Goal: Feedback & Contribution: Submit feedback/report problem

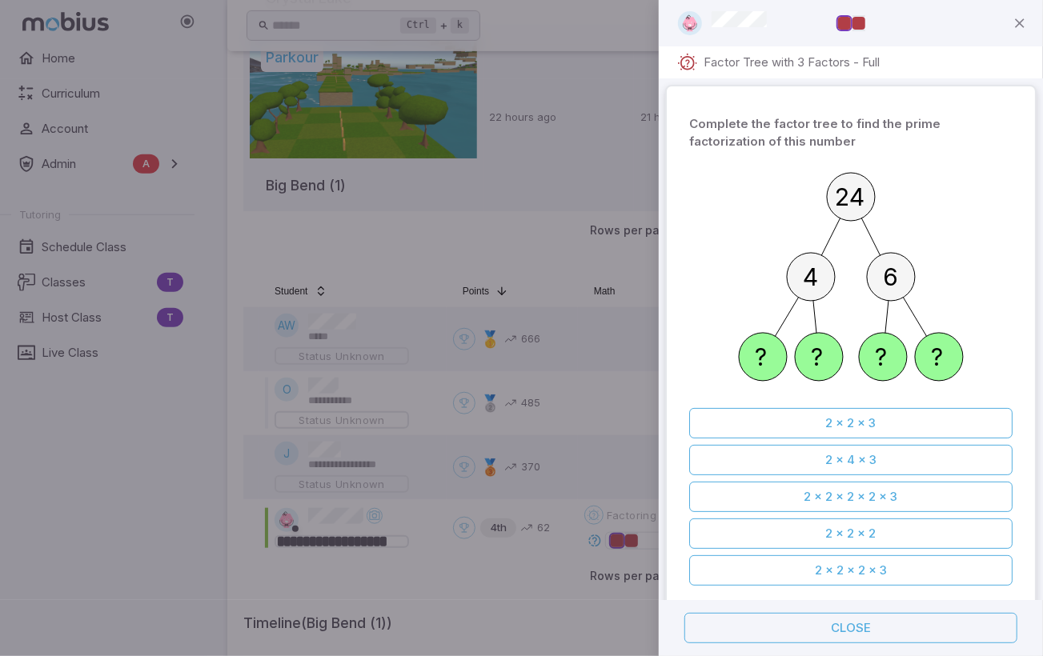
scroll to position [939, 0]
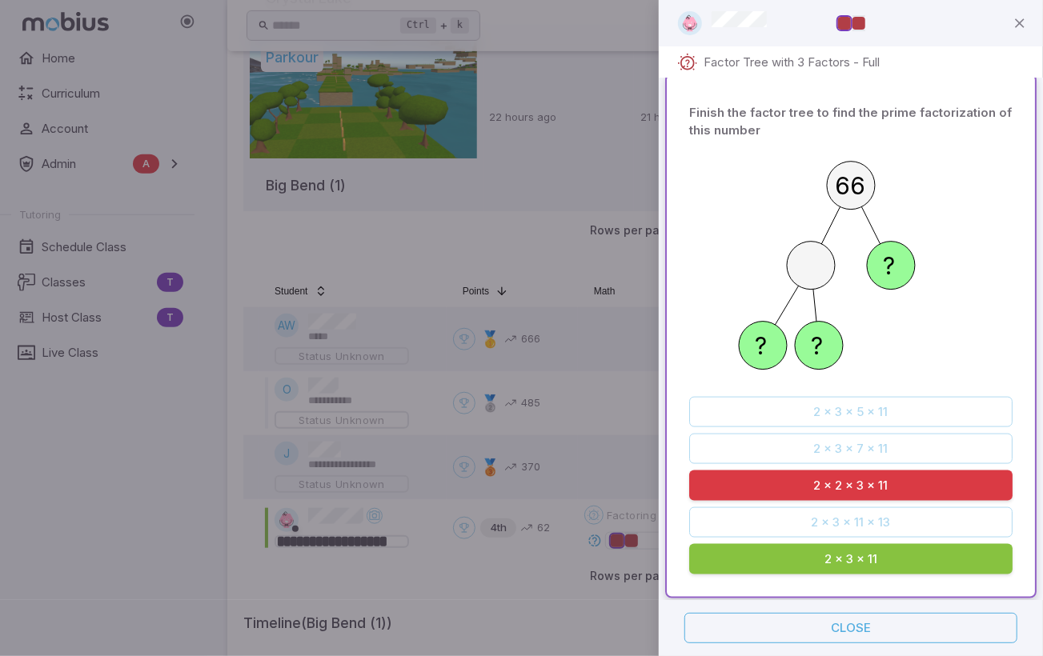
click at [144, 484] on div at bounding box center [521, 328] width 1043 height 656
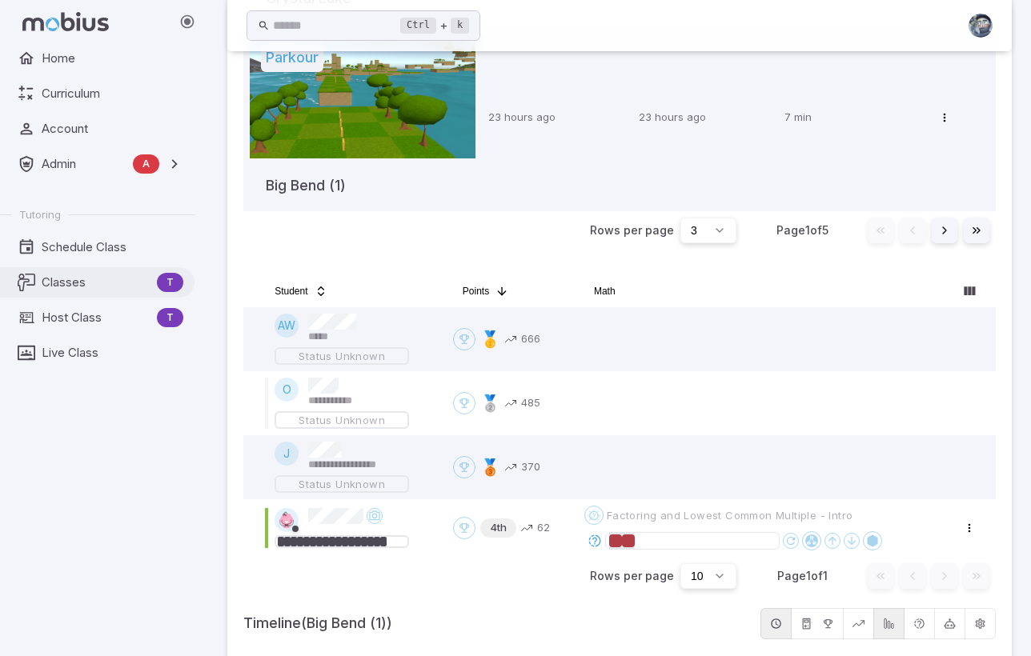
click at [114, 281] on span "Classes" at bounding box center [96, 283] width 109 height 18
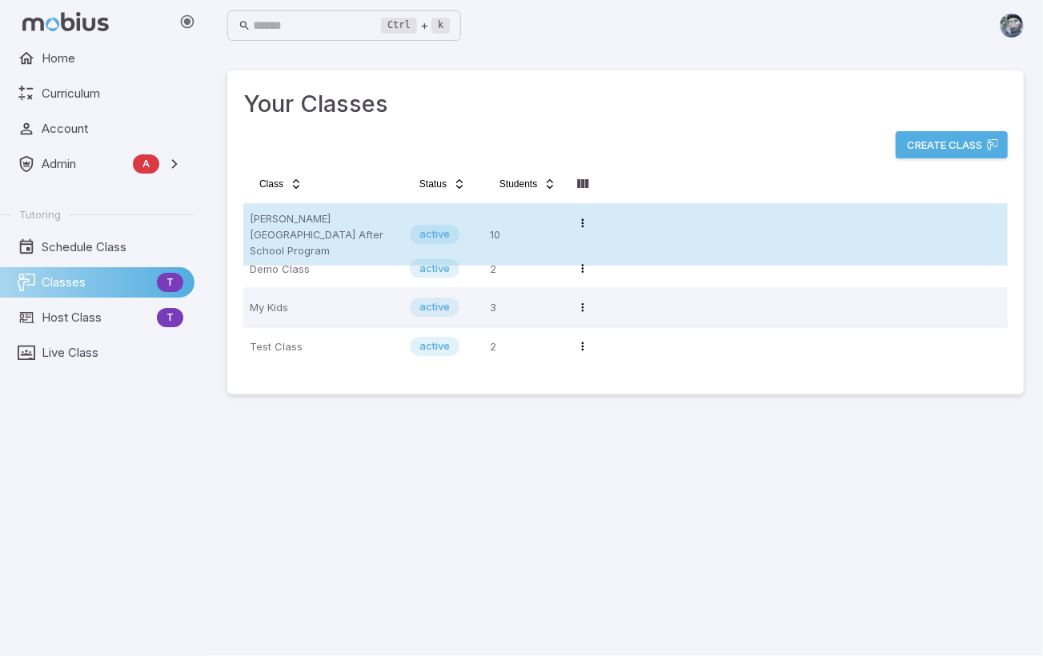
click at [352, 228] on p "[PERSON_NAME][GEOGRAPHIC_DATA] After School Program" at bounding box center [323, 234] width 147 height 48
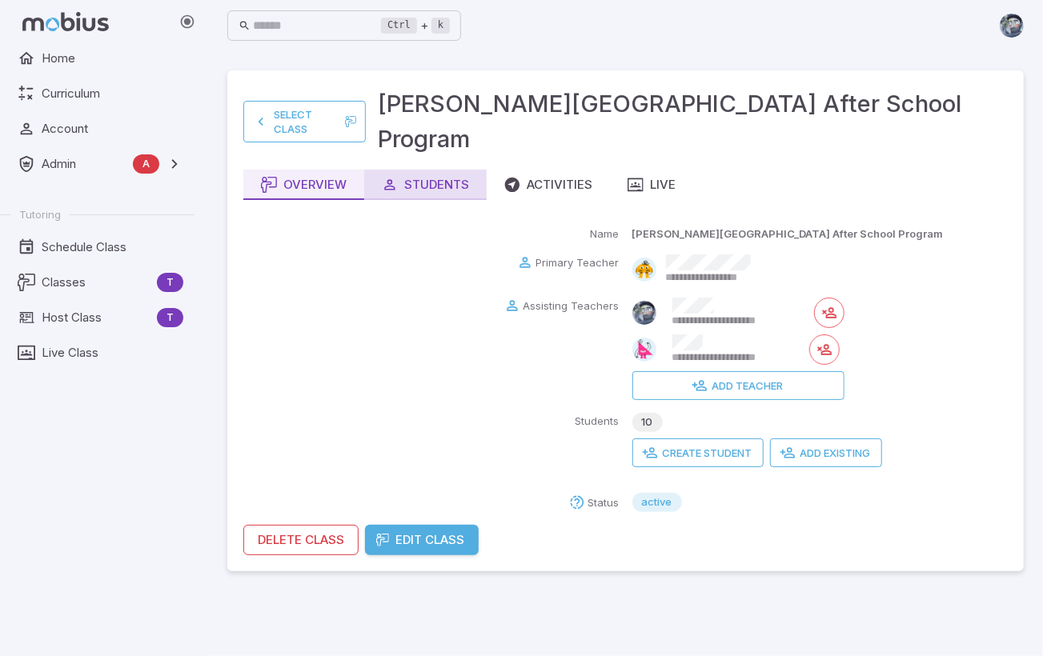
click at [439, 176] on div "Students" at bounding box center [425, 185] width 87 height 18
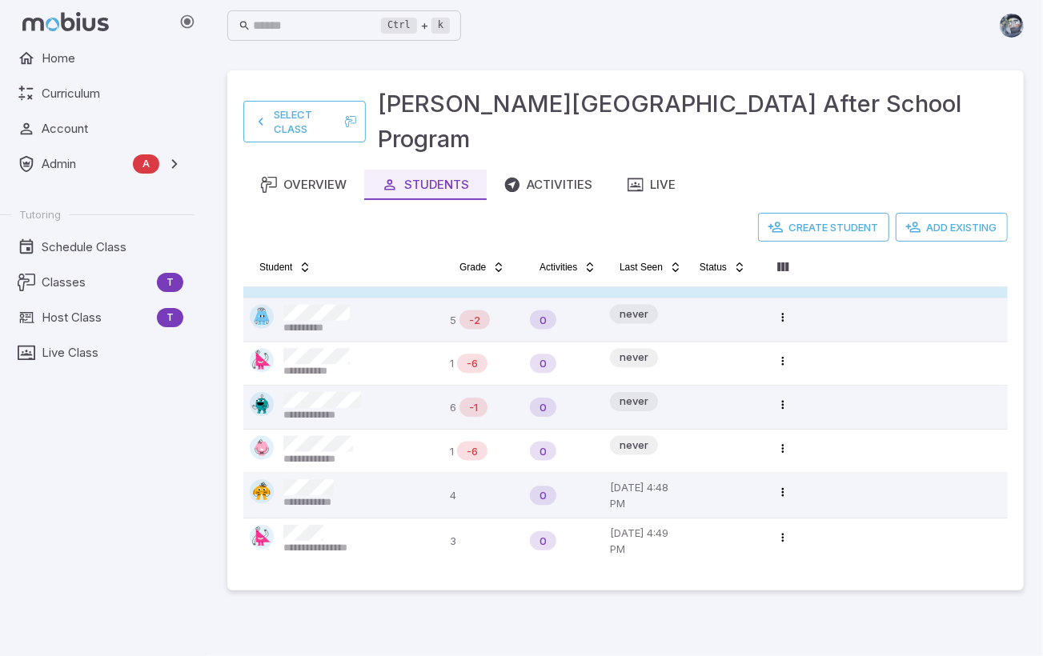
scroll to position [165, 0]
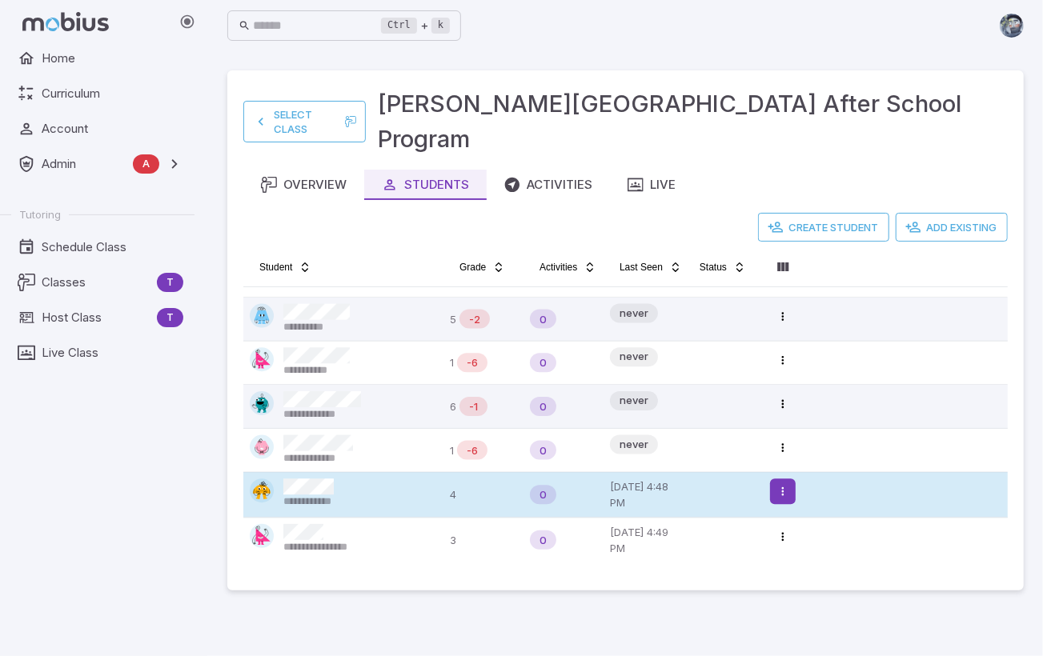
click at [781, 449] on html "**********" at bounding box center [521, 328] width 1043 height 656
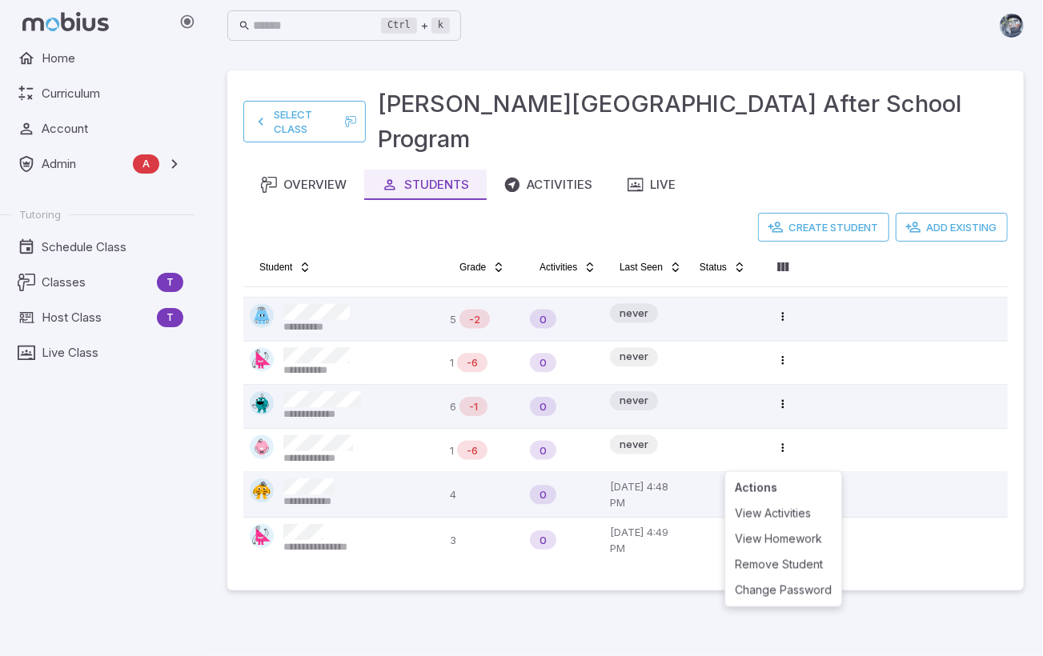
click at [416, 633] on html "**********" at bounding box center [521, 328] width 1043 height 656
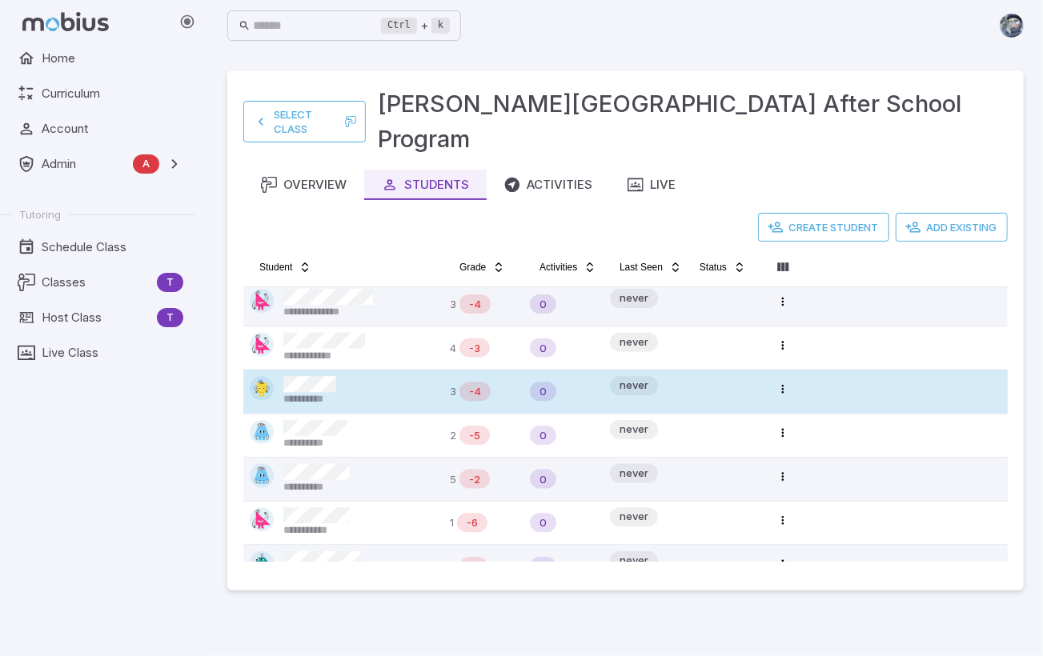
scroll to position [0, 0]
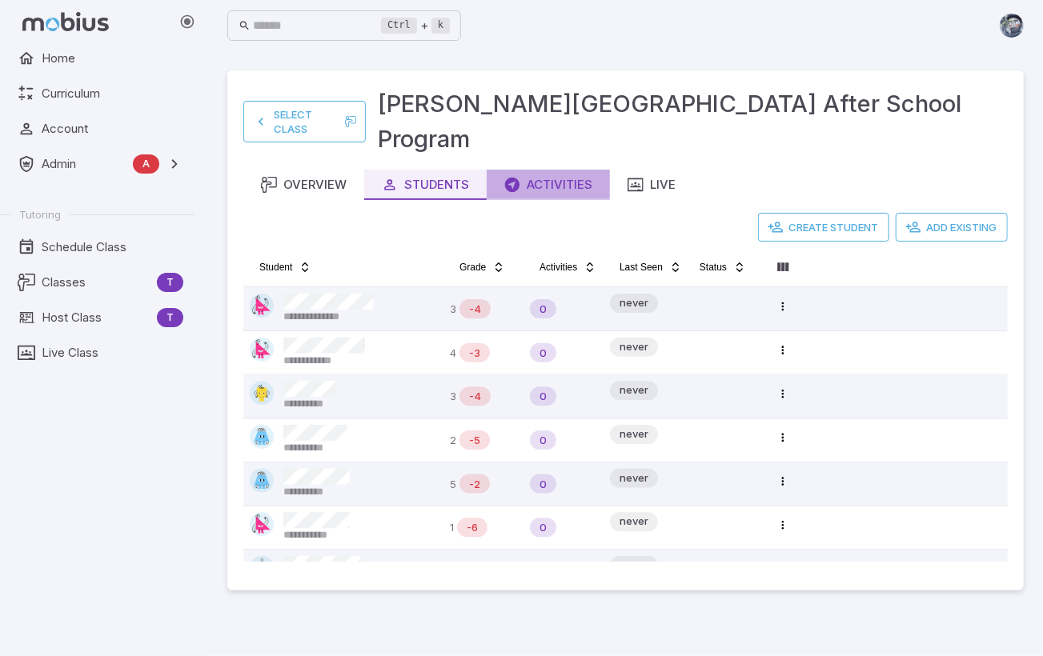
click at [549, 176] on div "Activities" at bounding box center [548, 185] width 88 height 18
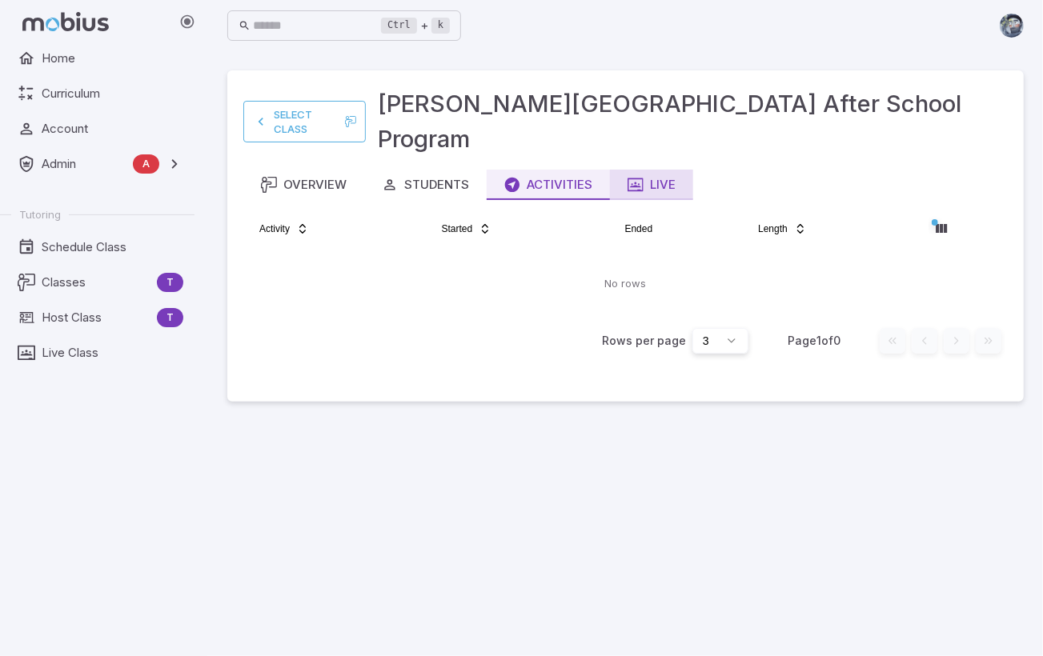
click at [663, 176] on div "Live" at bounding box center [651, 185] width 48 height 18
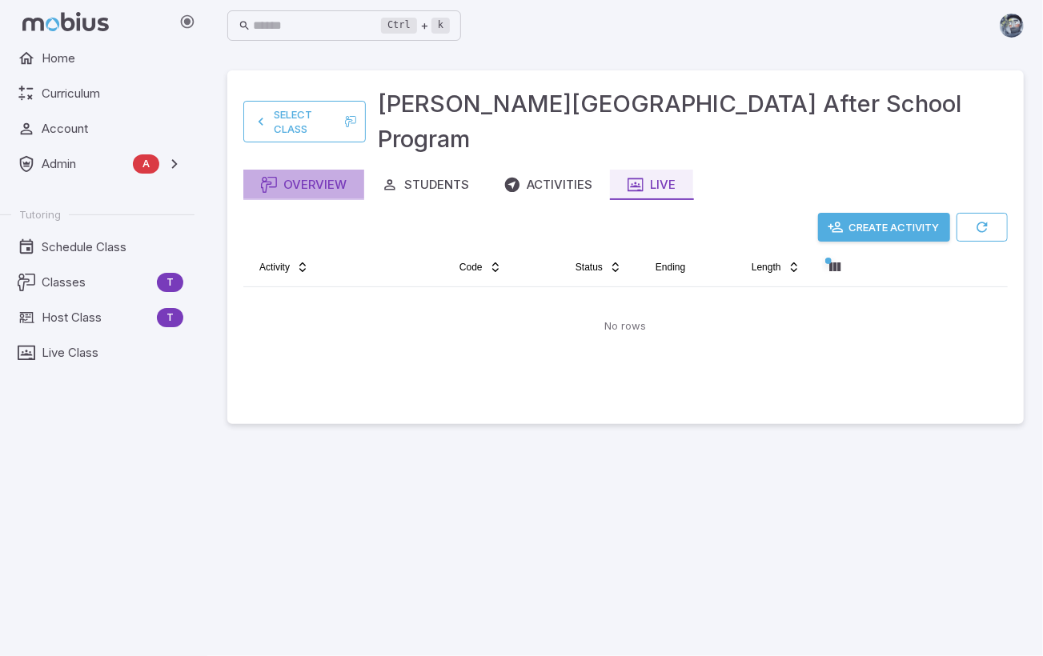
click at [318, 176] on div "Overview" at bounding box center [304, 185] width 86 height 18
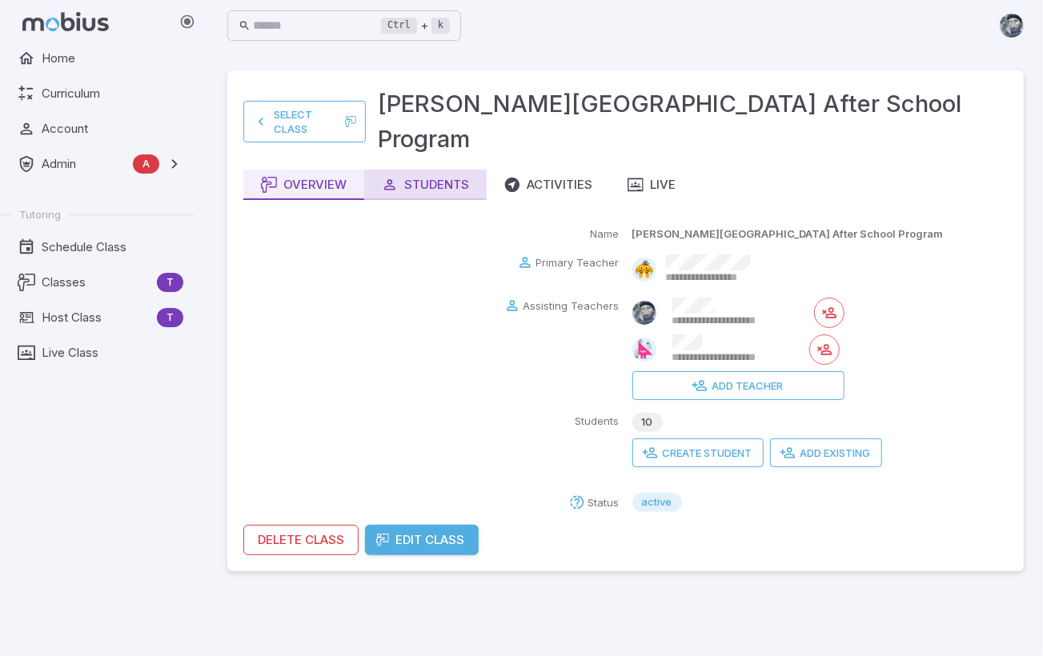
click at [442, 170] on button "Students" at bounding box center [425, 185] width 122 height 30
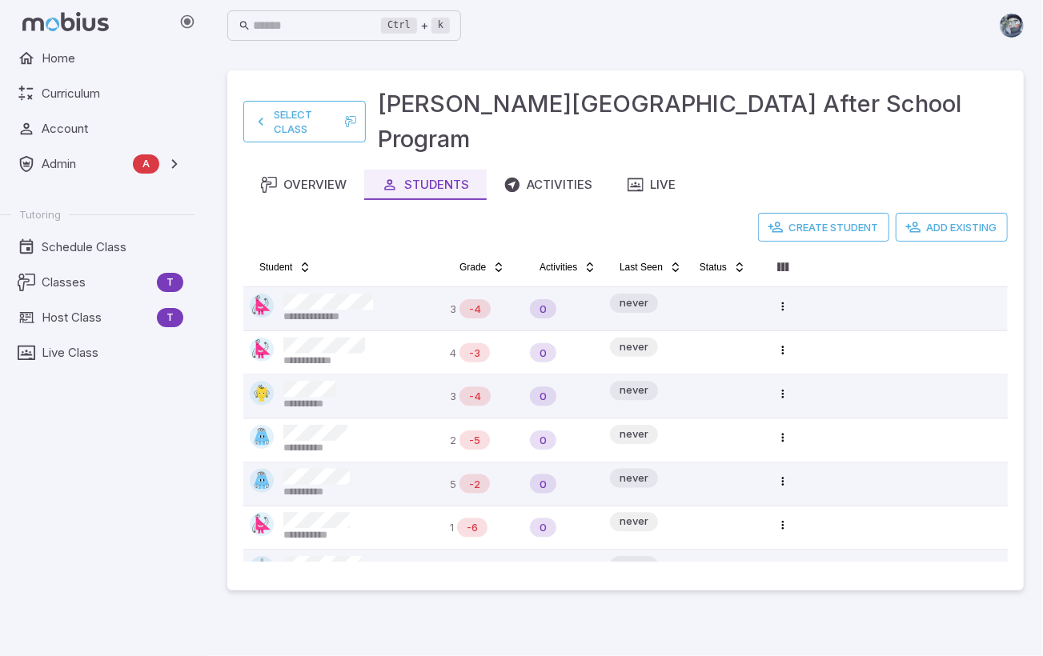
click at [922, 58] on main "**********" at bounding box center [625, 353] width 835 height 605
click at [286, 176] on div "Overview" at bounding box center [304, 185] width 86 height 18
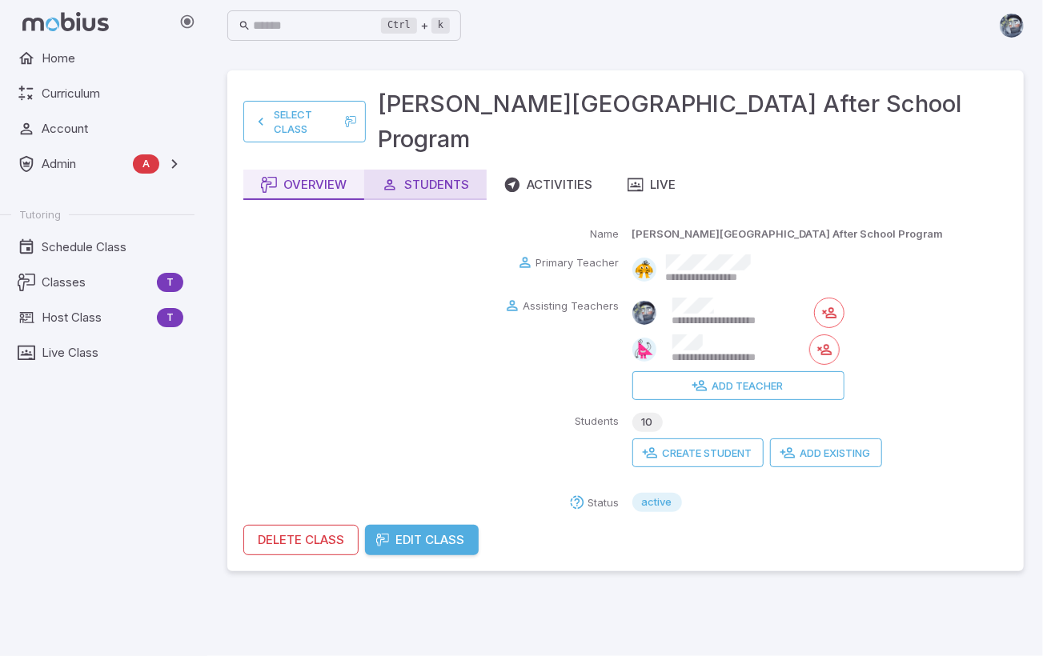
click at [446, 176] on div "Students" at bounding box center [425, 185] width 87 height 18
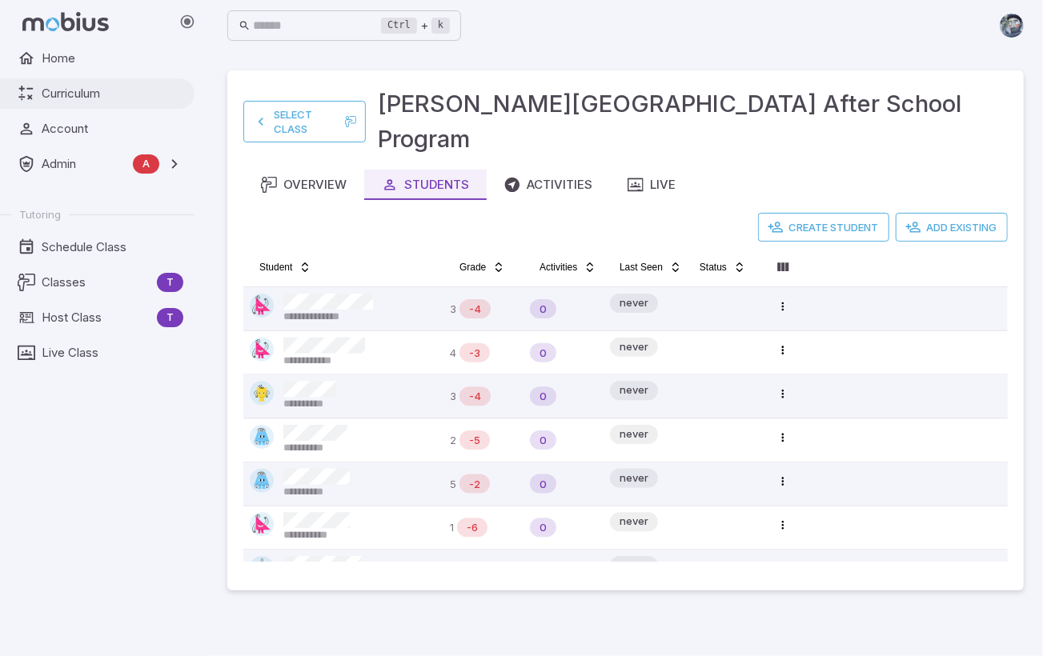
click at [113, 95] on span "Curriculum" at bounding box center [113, 94] width 142 height 18
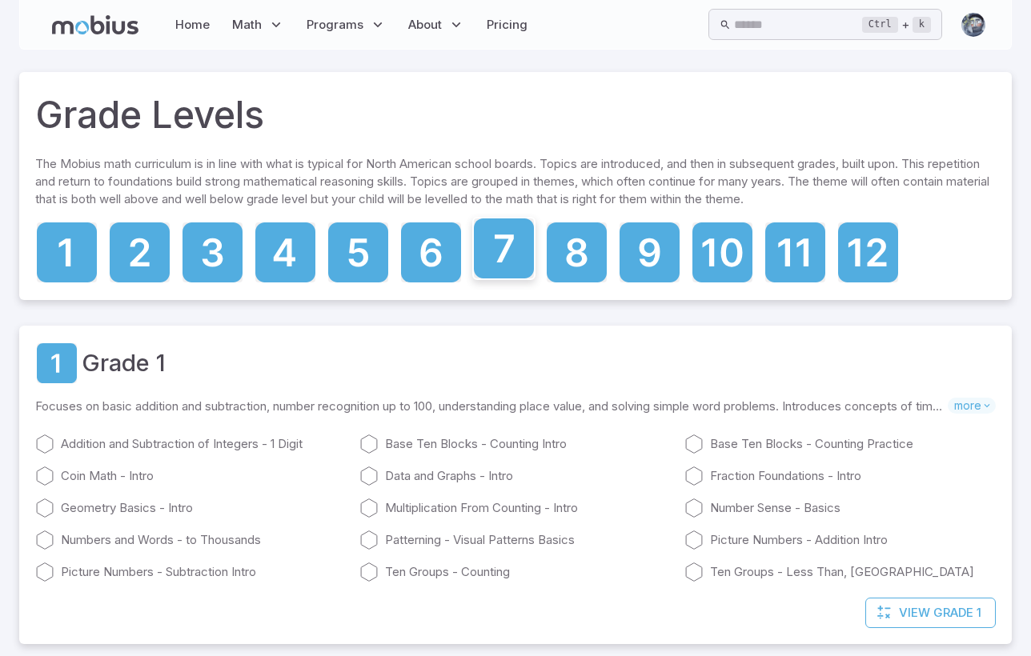
click at [514, 260] on icon at bounding box center [504, 248] width 60 height 60
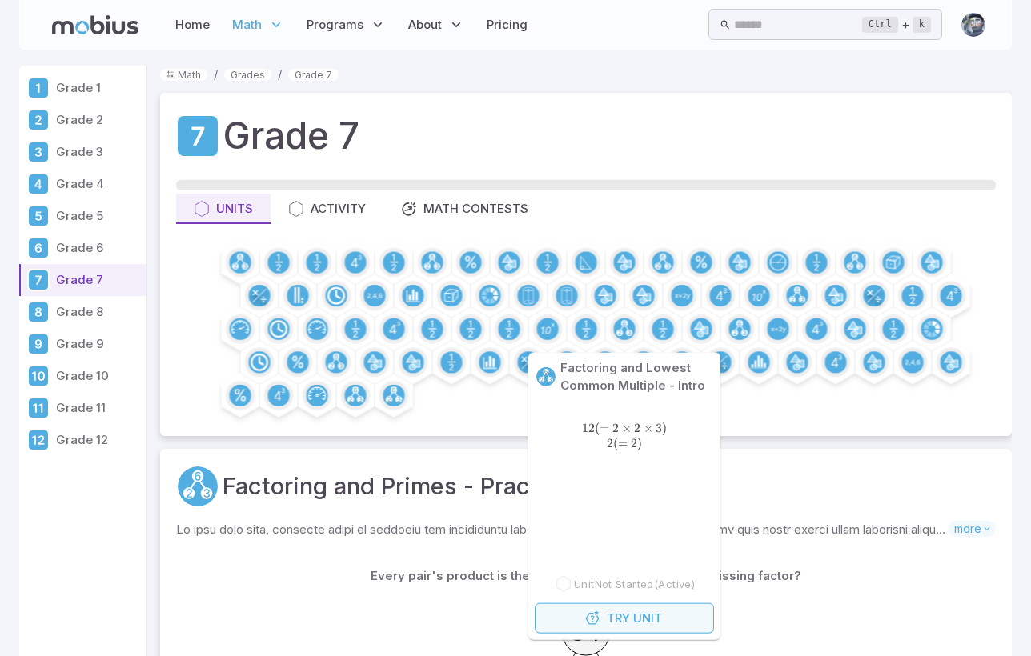
click at [651, 615] on span "Unit" at bounding box center [647, 619] width 29 height 18
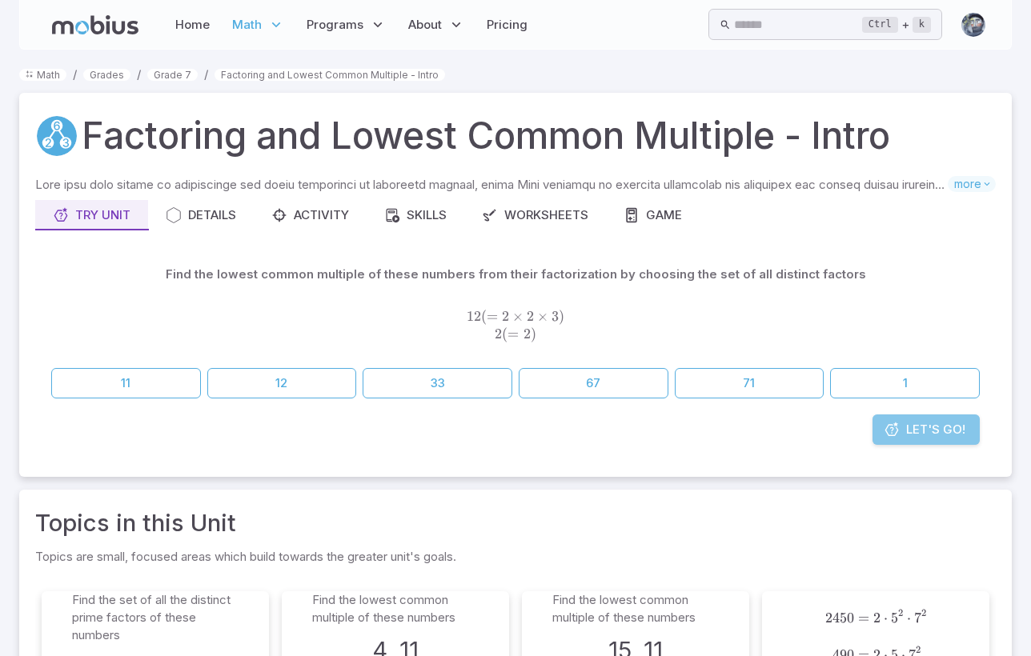
click at [912, 430] on span "Let's Go!" at bounding box center [935, 430] width 59 height 18
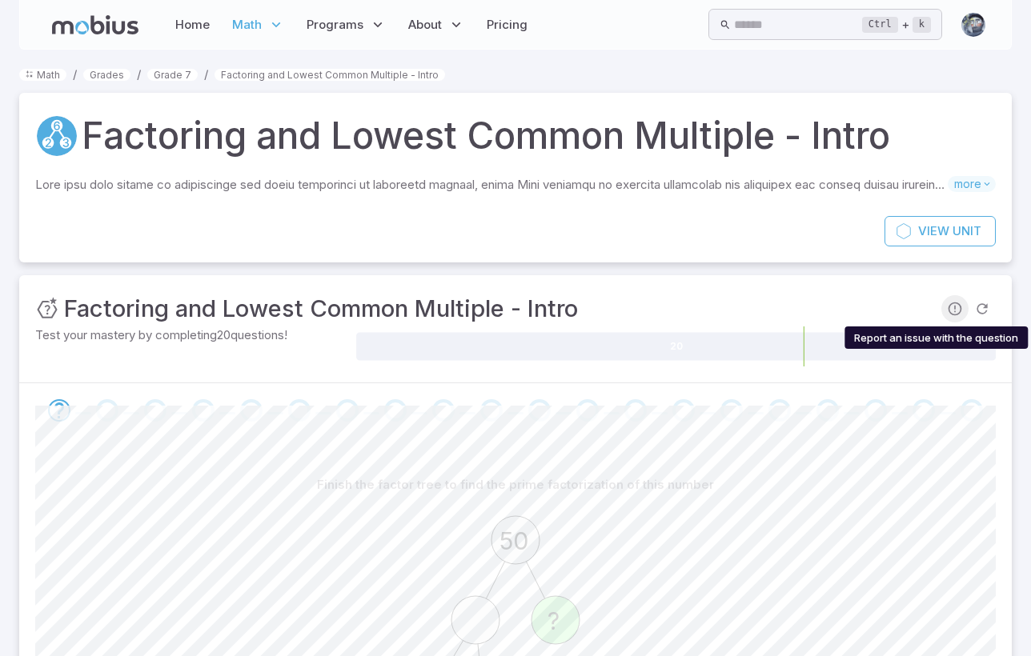
click at [958, 305] on icon "Report an issue with the question" at bounding box center [955, 309] width 16 height 16
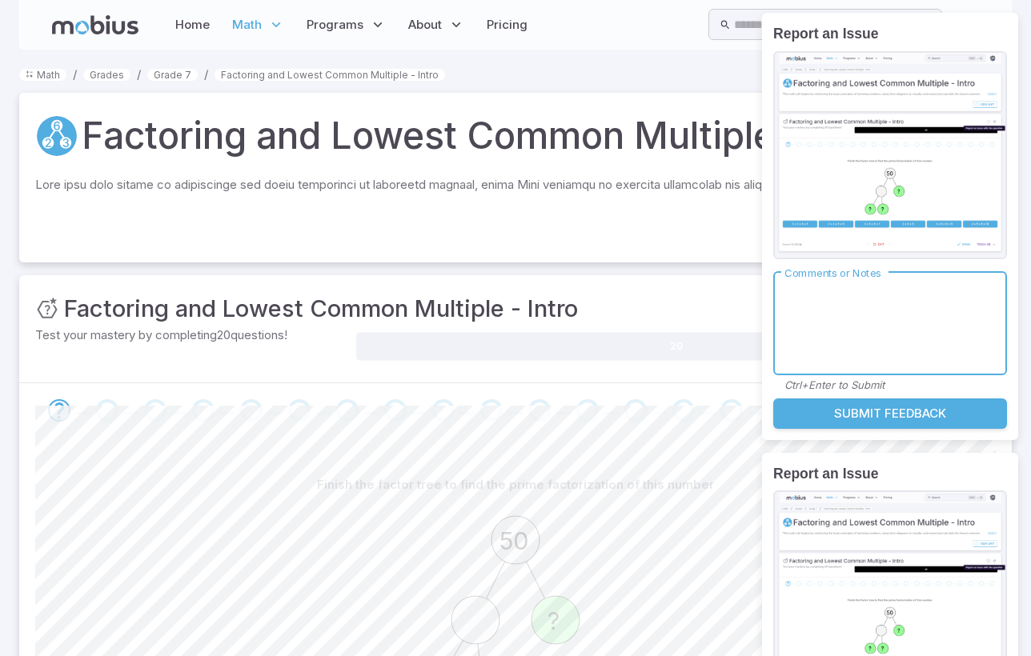
click at [866, 297] on div "Report an Issue Comments or Notes * Comments or Notes Ctrl+Enter to Submit Subm…" at bounding box center [890, 452] width 256 height 879
click at [866, 297] on textarea "Comments or Notes" at bounding box center [889, 323] width 211 height 77
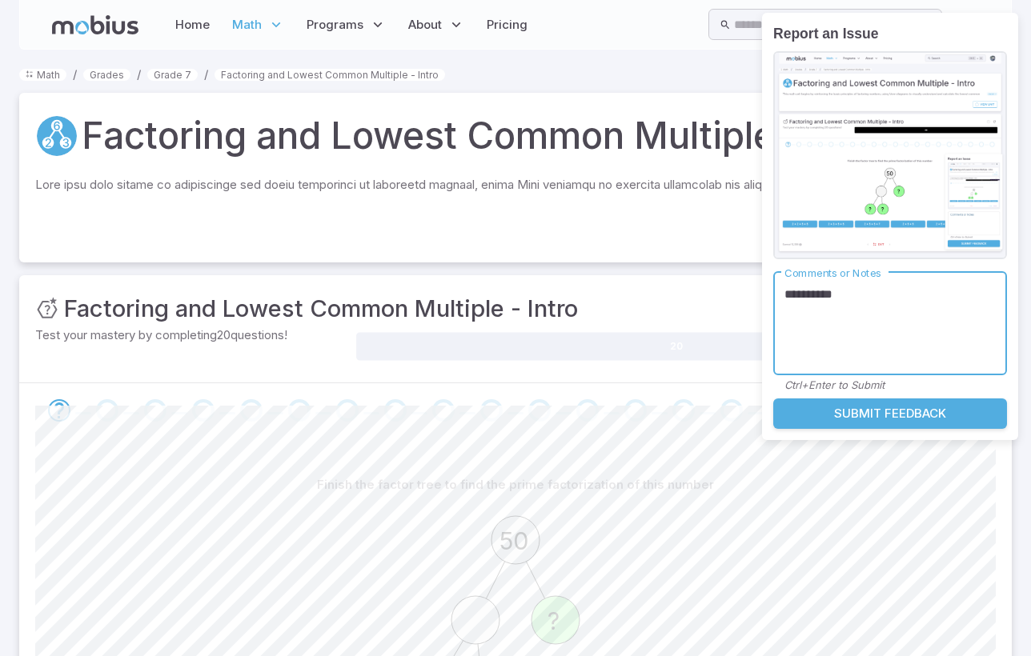
type textarea "**********"
